Goal: Find specific page/section: Find specific page/section

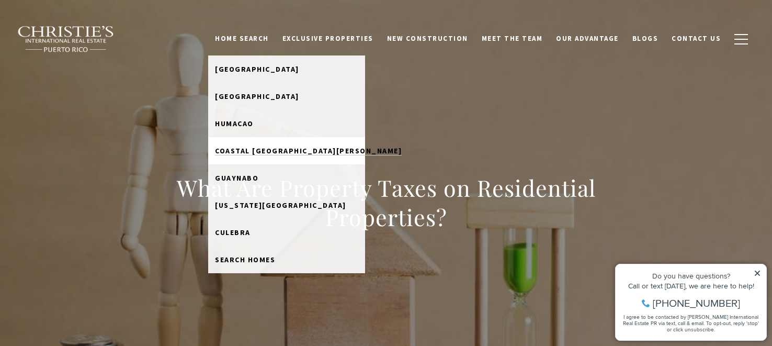
click at [286, 152] on span "Coastal [GEOGRAPHIC_DATA][PERSON_NAME]" at bounding box center [308, 150] width 187 height 9
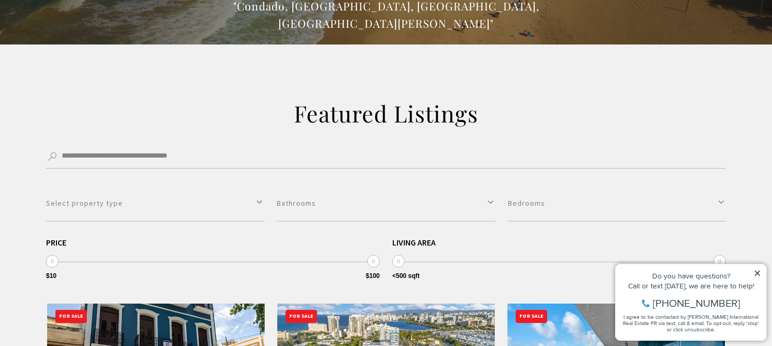
scroll to position [198, 0]
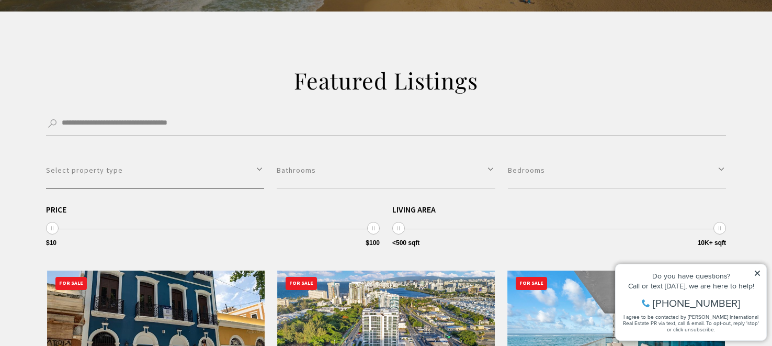
click at [67, 169] on button "Select property type" at bounding box center [155, 170] width 218 height 36
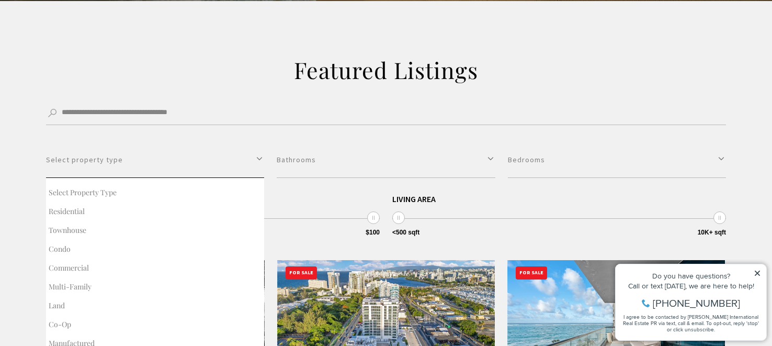
scroll to position [209, 0]
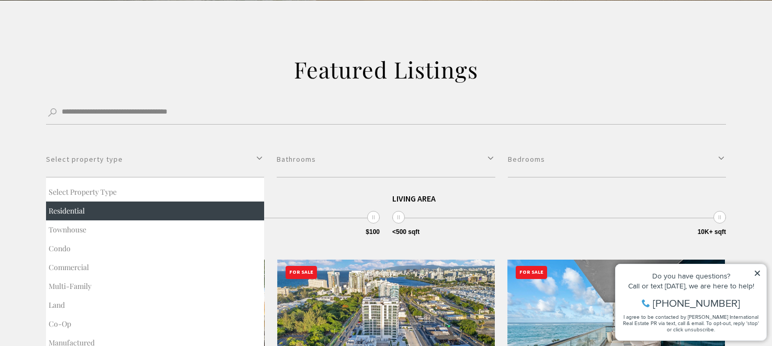
click at [78, 213] on button "Residential" at bounding box center [155, 210] width 218 height 19
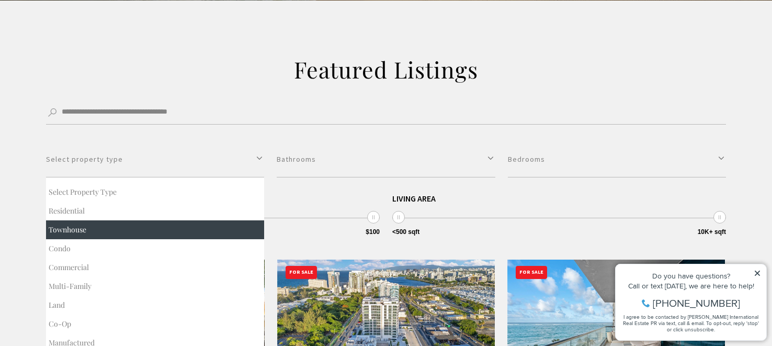
select select "**********"
